Goal: Obtain resource: Download file/media

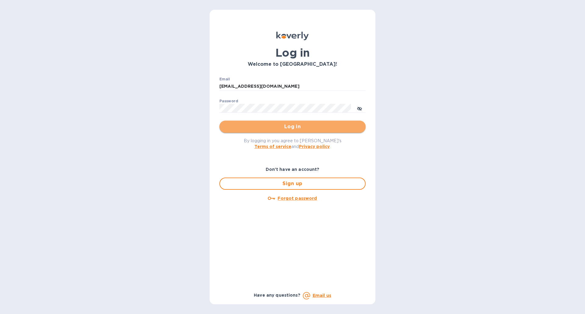
click at [293, 128] on span "Log in" at bounding box center [292, 126] width 137 height 7
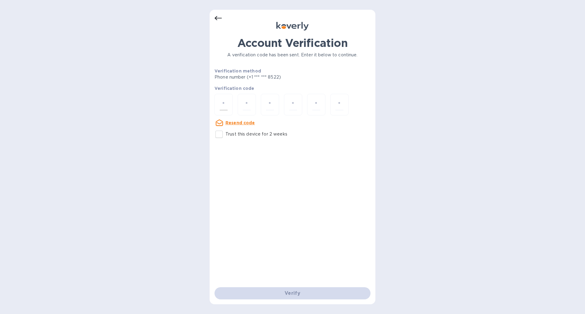
click at [217, 99] on div at bounding box center [224, 105] width 18 height 22
click at [219, 131] on input "Trust this device for 2 weeks" at bounding box center [219, 134] width 13 height 13
checkbox input "true"
click at [222, 101] on input "number" at bounding box center [224, 104] width 8 height 11
type input "3"
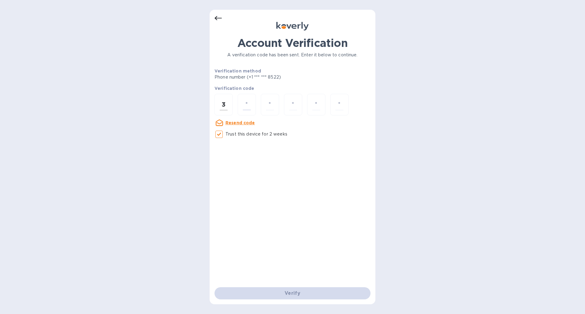
type input "7"
type input "3"
type input "1"
type input "4"
type input "2"
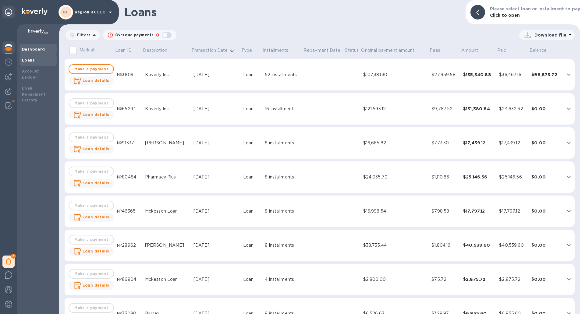
click at [29, 48] on b "Dashboard" at bounding box center [33, 49] width 23 height 5
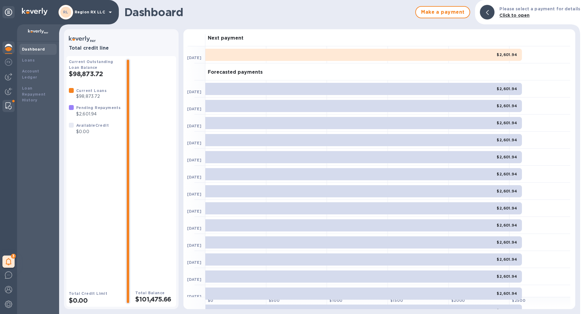
click at [4, 104] on div at bounding box center [8, 106] width 11 height 12
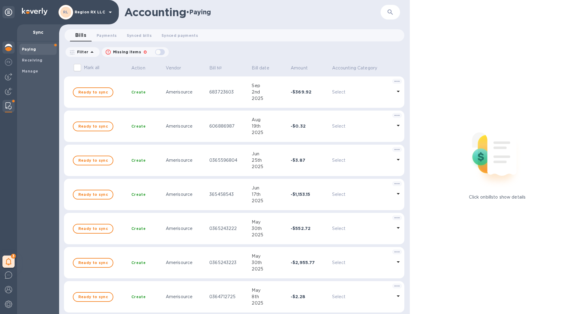
click at [9, 49] on img at bounding box center [8, 47] width 7 height 7
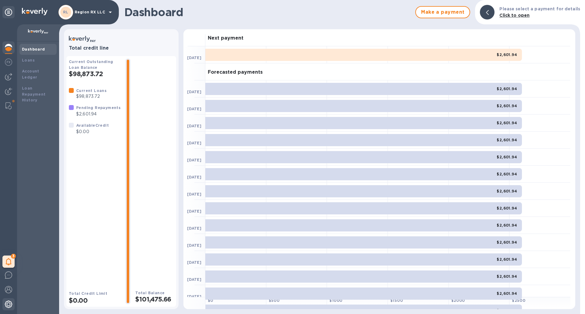
click at [8, 303] on img at bounding box center [8, 304] width 7 height 7
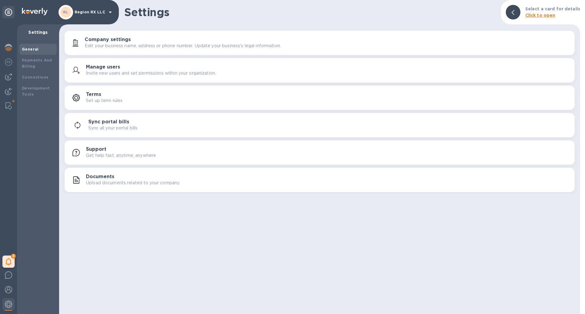
click at [114, 185] on p "Upload documents related to your company." at bounding box center [133, 183] width 94 height 6
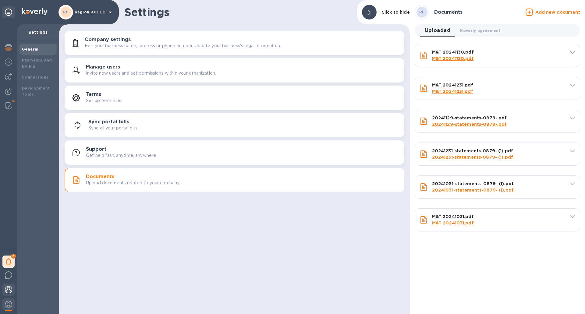
click at [9, 290] on img at bounding box center [8, 289] width 7 height 7
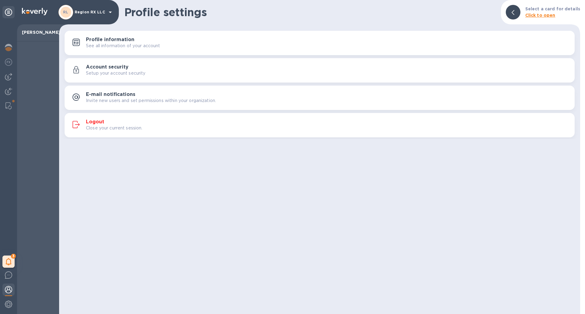
click at [102, 43] on p "See all information of your account" at bounding box center [123, 46] width 74 height 6
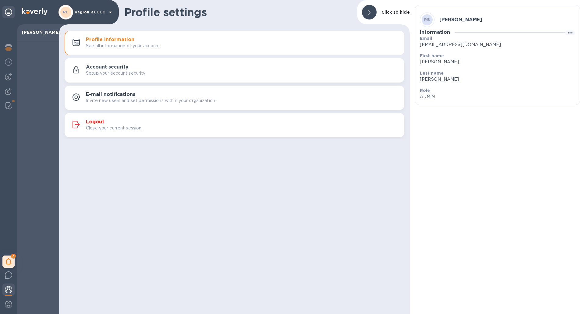
click at [371, 13] on span at bounding box center [369, 12] width 3 height 6
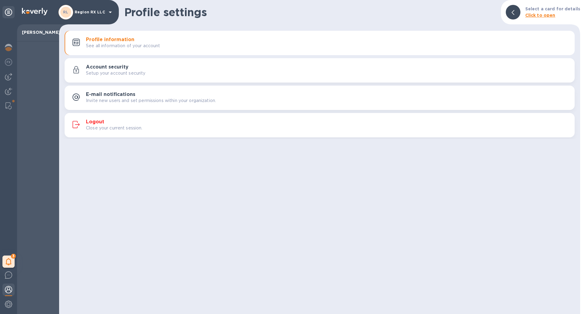
click at [111, 16] on div "RL Region RX LLC" at bounding box center [86, 12] width 55 height 15
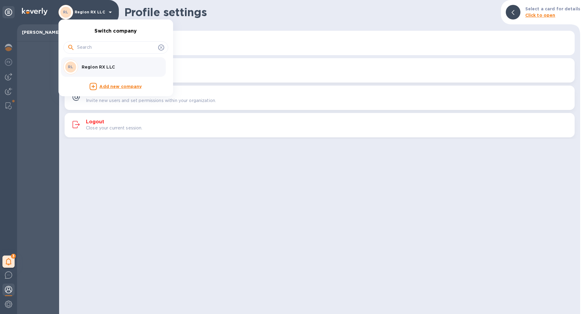
click at [91, 214] on div at bounding box center [292, 157] width 585 height 314
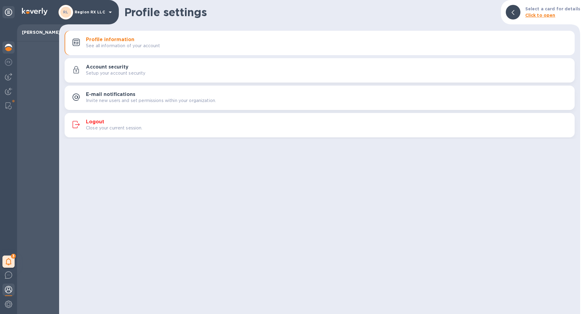
click at [3, 49] on div at bounding box center [8, 47] width 12 height 13
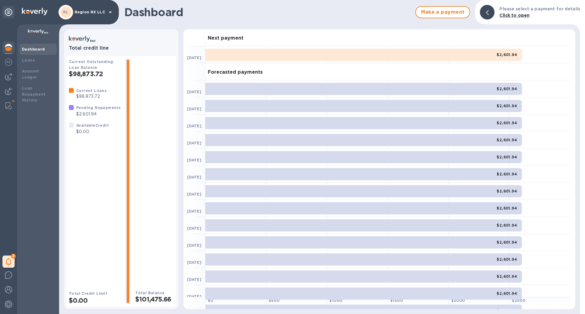
click at [7, 13] on icon at bounding box center [8, 12] width 7 height 7
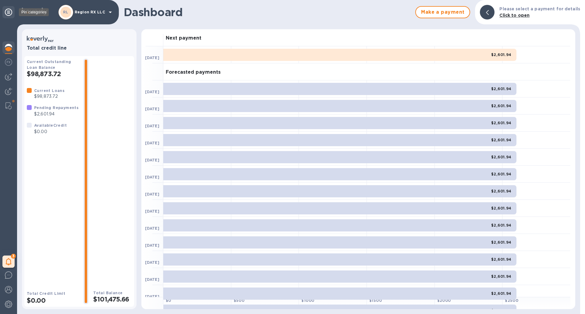
click at [7, 13] on icon at bounding box center [8, 12] width 7 height 7
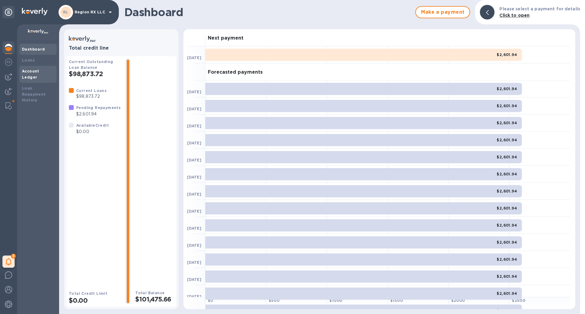
click at [35, 72] on b "Account Ledger" at bounding box center [30, 74] width 17 height 11
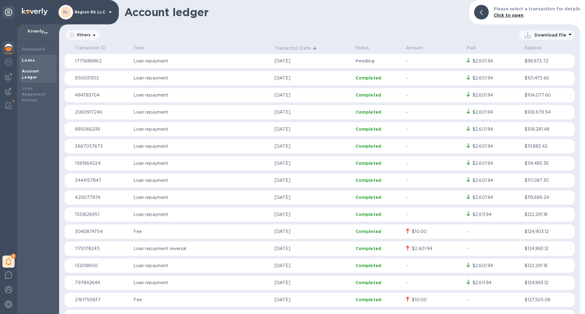
click at [32, 60] on b "Loans" at bounding box center [28, 60] width 13 height 5
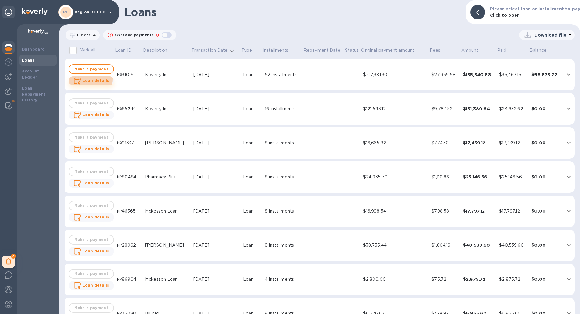
click at [88, 79] on b "Loan details" at bounding box center [96, 80] width 27 height 5
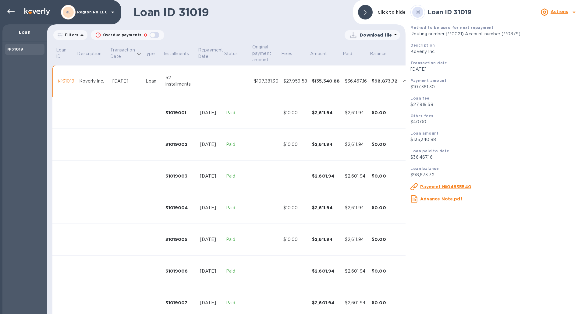
click at [439, 201] on u "Advance Note.pdf" at bounding box center [441, 199] width 42 height 5
click at [367, 7] on div at bounding box center [365, 12] width 15 height 15
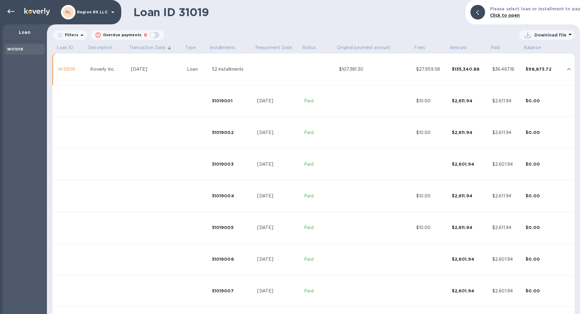
click at [11, 34] on p "Loan" at bounding box center [24, 32] width 35 height 6
click at [19, 33] on p "Loan" at bounding box center [24, 32] width 35 height 6
click at [13, 14] on icon at bounding box center [10, 11] width 7 height 7
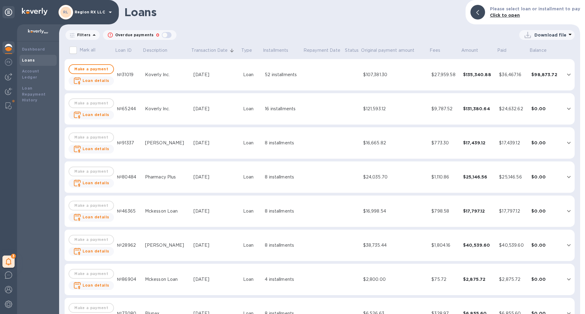
click at [538, 33] on p "Download file" at bounding box center [551, 35] width 32 height 6
click at [451, 39] on div at bounding box center [292, 157] width 585 height 314
click at [100, 79] on b "Loan details" at bounding box center [96, 80] width 27 height 5
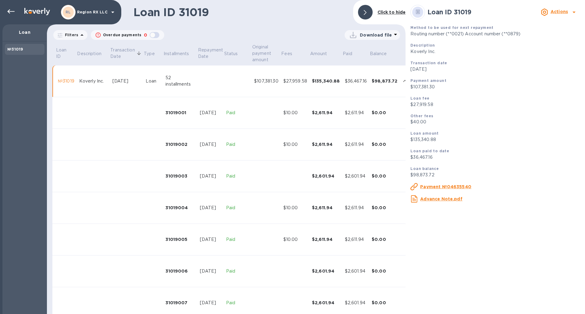
click at [438, 188] on u "Payment №04635540" at bounding box center [445, 186] width 51 height 5
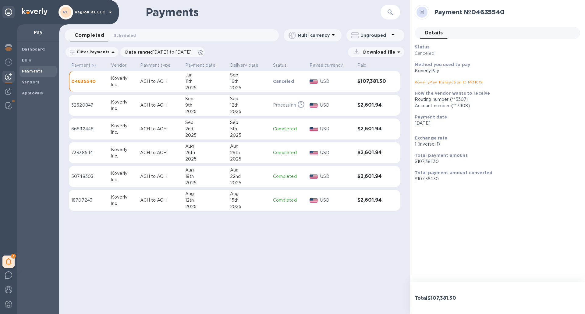
click at [96, 85] on td "04635540" at bounding box center [89, 81] width 40 height 21
click at [33, 54] on div "Dashboard" at bounding box center [38, 49] width 37 height 11
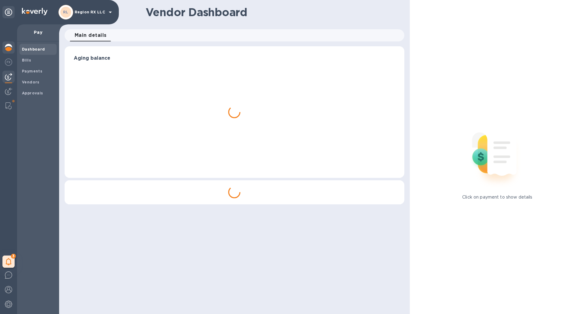
click at [4, 46] on div at bounding box center [8, 47] width 12 height 13
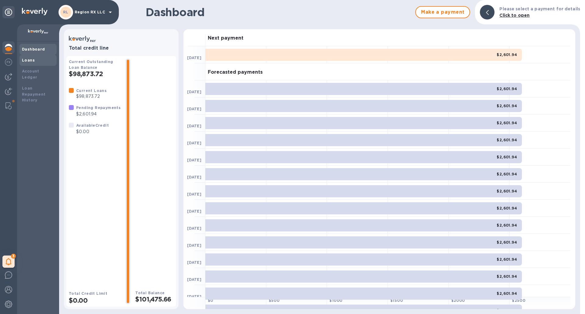
click at [28, 62] on div "Loans" at bounding box center [38, 60] width 32 height 6
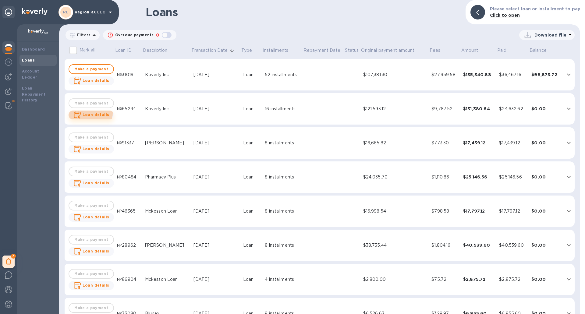
click at [88, 113] on b "Loan details" at bounding box center [96, 114] width 27 height 5
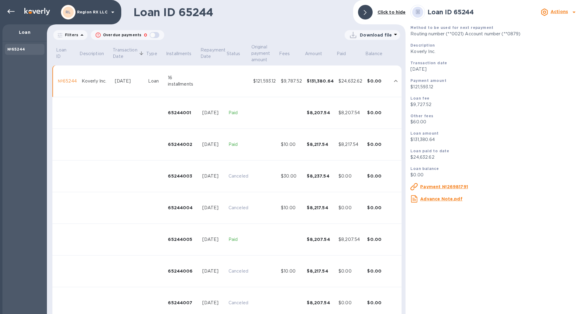
click at [432, 199] on u "Advance Note.pdf" at bounding box center [441, 199] width 42 height 5
